Goal: Check status

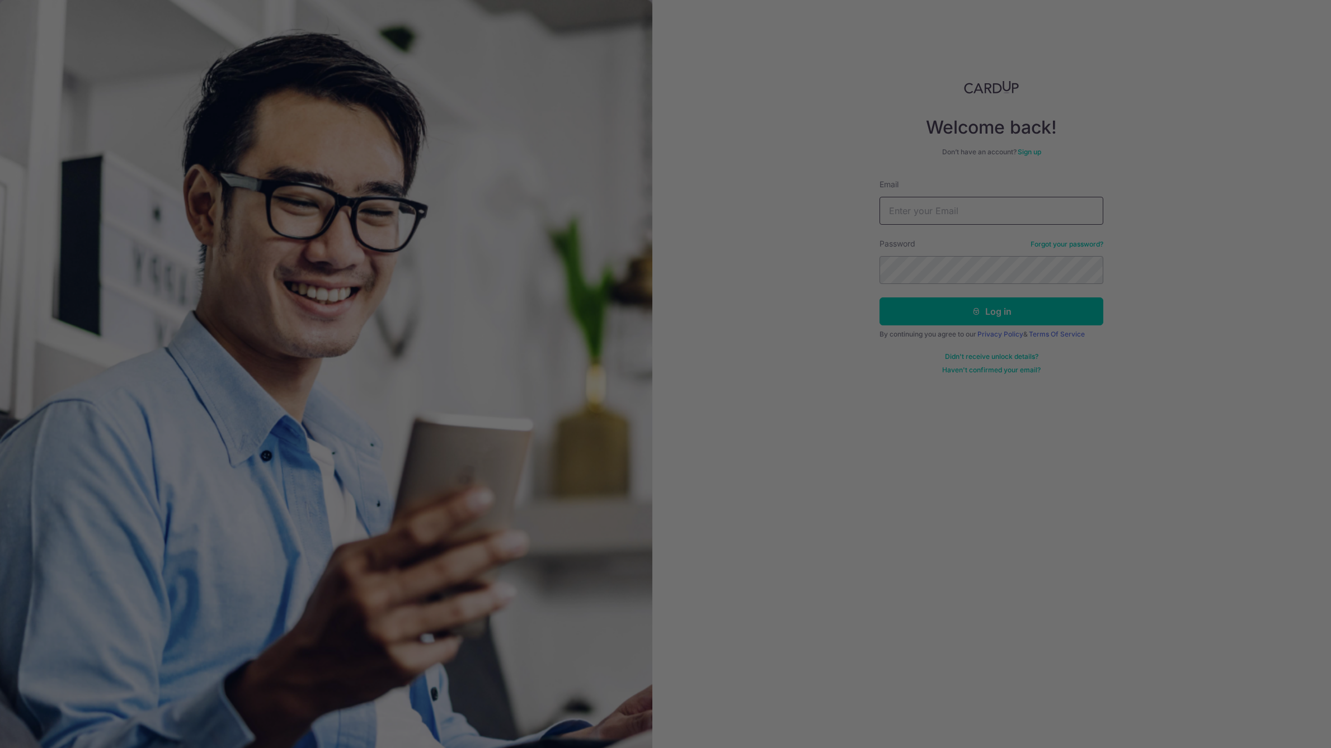
click at [968, 210] on div at bounding box center [672, 378] width 1344 height 756
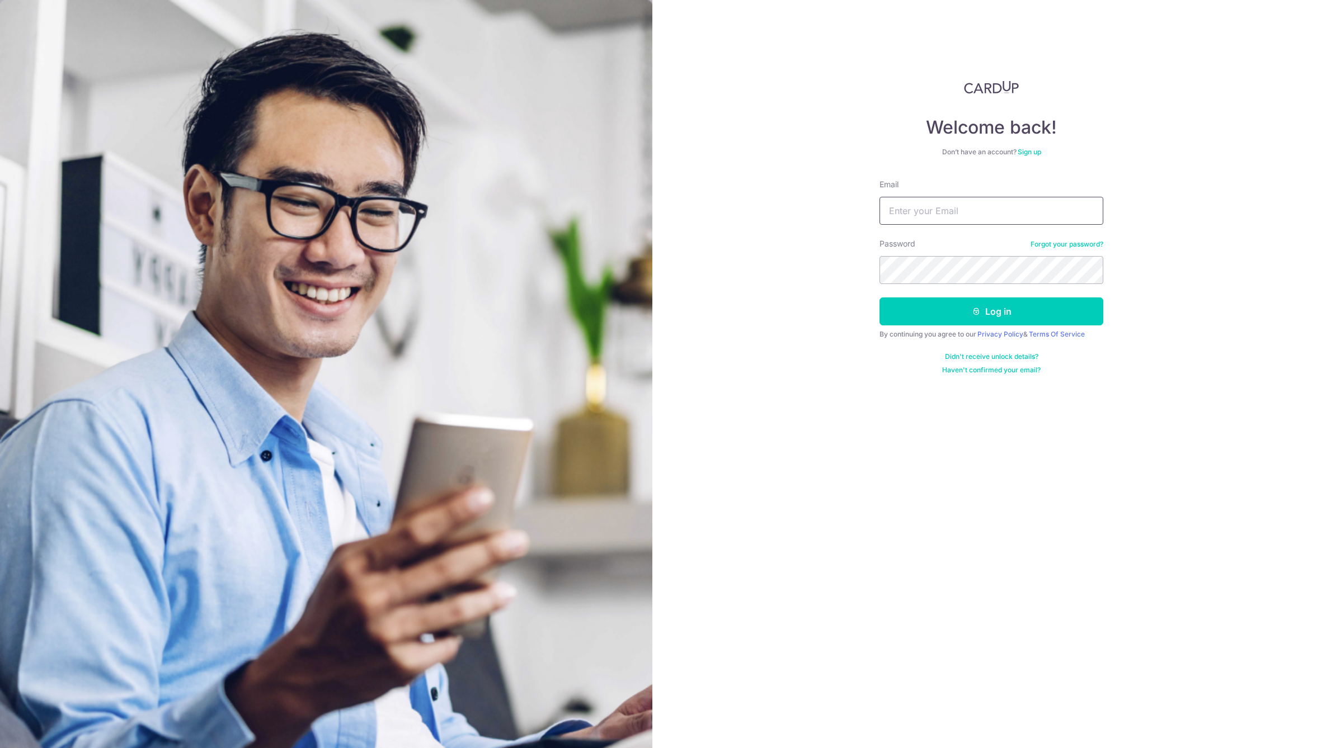
click at [936, 207] on input "Email" at bounding box center [991, 211] width 224 height 28
type input "[EMAIL_ADDRESS][DOMAIN_NAME]"
click at [879, 298] on button "Log in" at bounding box center [991, 312] width 224 height 28
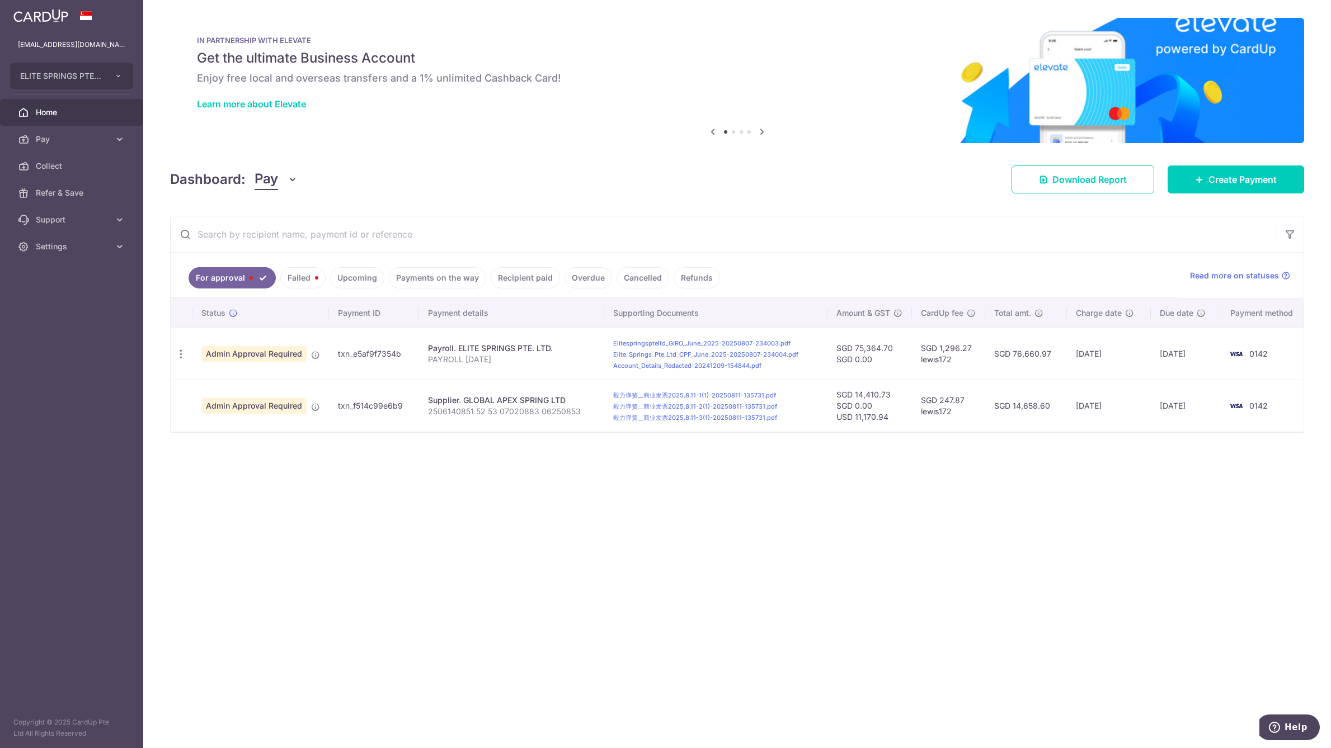
click at [497, 276] on link "Recipient paid" at bounding box center [525, 277] width 69 height 21
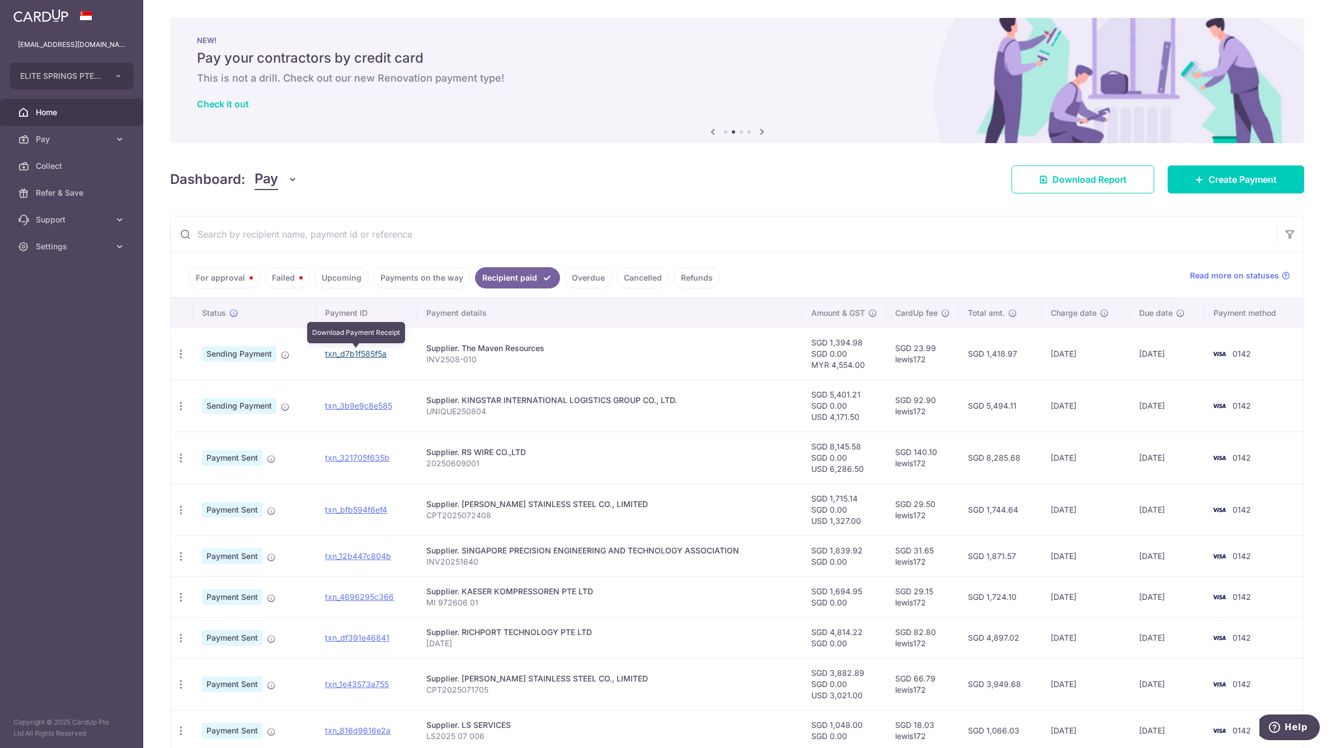
drag, startPoint x: 352, startPoint y: 356, endPoint x: 735, endPoint y: 64, distance: 482.0
click at [352, 356] on link "txn_d7b1f585f5a" at bounding box center [356, 354] width 62 height 10
